Goal: Transaction & Acquisition: Purchase product/service

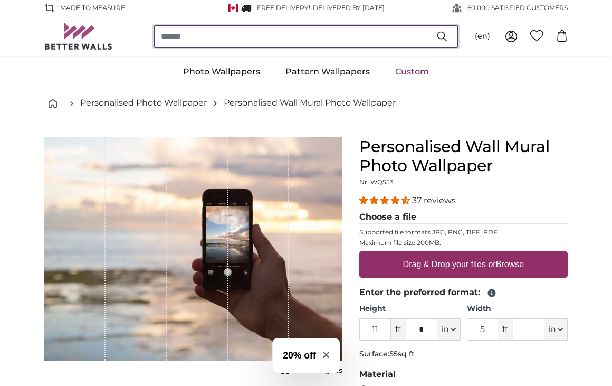
click at [356, 43] on input "search" at bounding box center [306, 36] width 304 height 22
type input "*****"
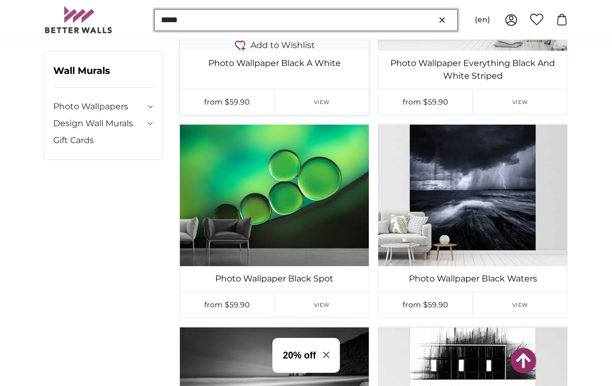
scroll to position [260, 0]
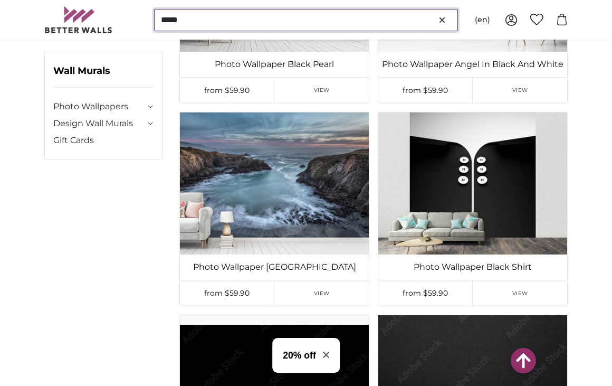
scroll to position [1353, 0]
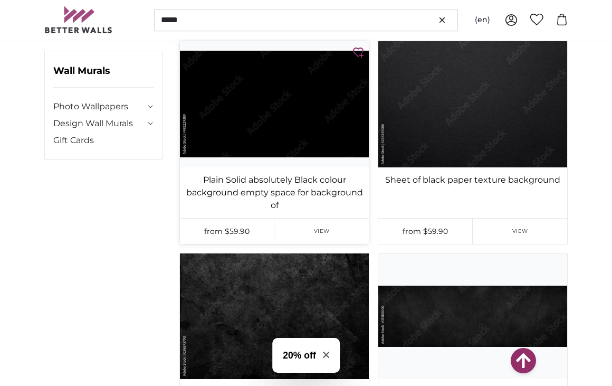
click at [265, 129] on img at bounding box center [274, 104] width 189 height 126
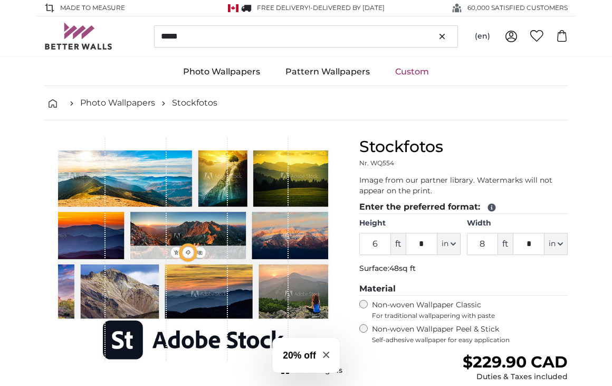
type input "10"
type input "***"
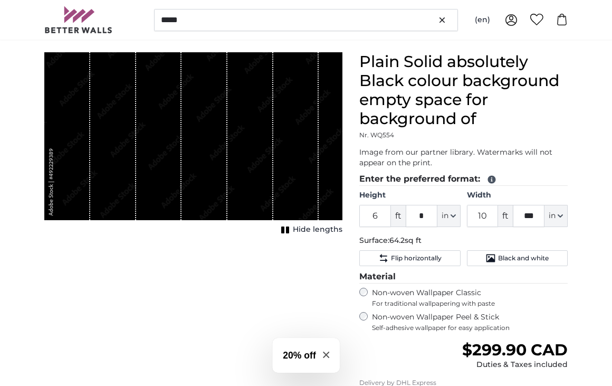
scroll to position [88, 0]
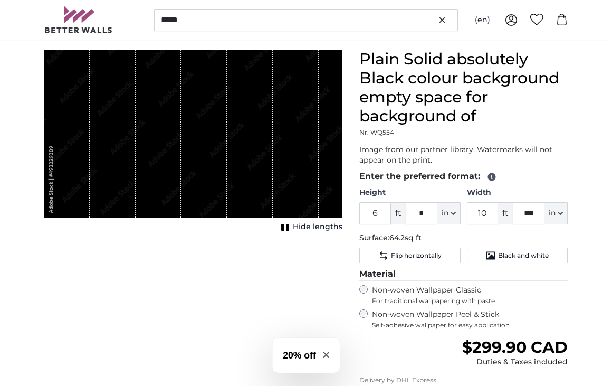
click at [385, 320] on label "Non-woven Wallpaper Peel & Stick Self-adhesive wallpaper for easy application" at bounding box center [470, 319] width 196 height 20
click at [384, 217] on input "6" at bounding box center [375, 213] width 32 height 22
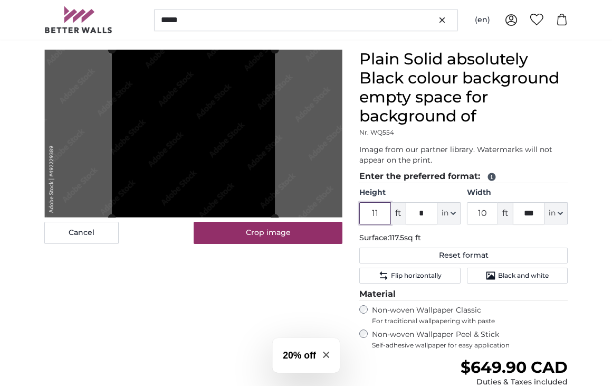
type input "11"
drag, startPoint x: 488, startPoint y: 218, endPoint x: 471, endPoint y: 213, distance: 17.7
click at [471, 213] on input "10" at bounding box center [483, 213] width 32 height 22
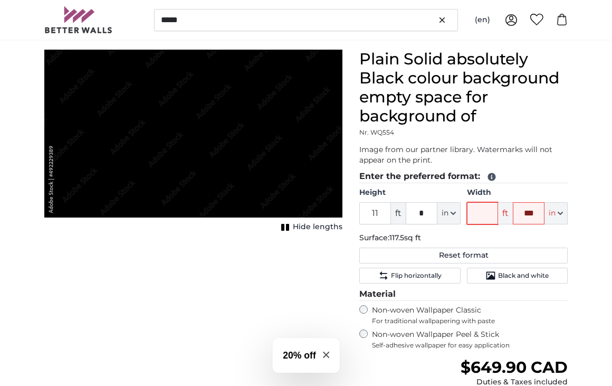
type input "5"
type input "4"
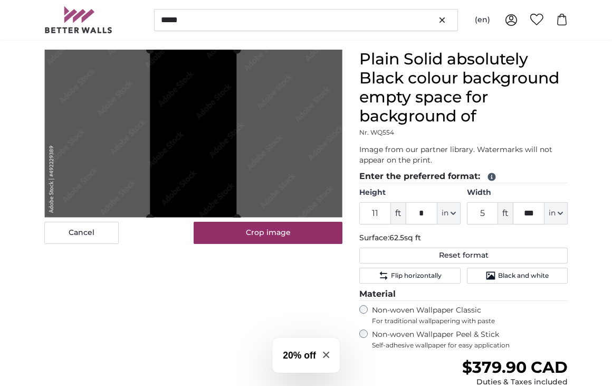
drag, startPoint x: 485, startPoint y: 219, endPoint x: 477, endPoint y: 218, distance: 7.9
click at [477, 218] on input "5" at bounding box center [483, 213] width 32 height 22
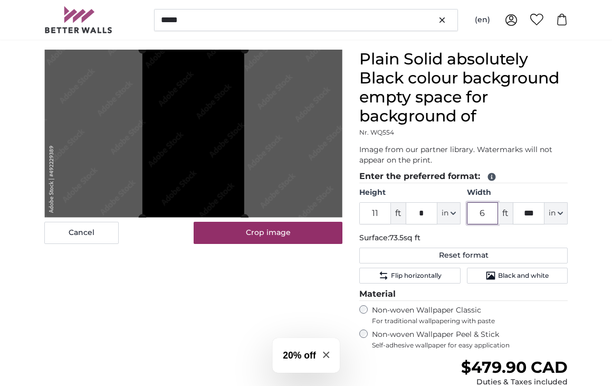
type input "6"
click at [537, 185] on fieldset "Enter the preferred format: Height 11 ft * in Centimeter (cm) Inches (inch) Fee…" at bounding box center [463, 226] width 209 height 113
